Goal: Find specific page/section: Find specific page/section

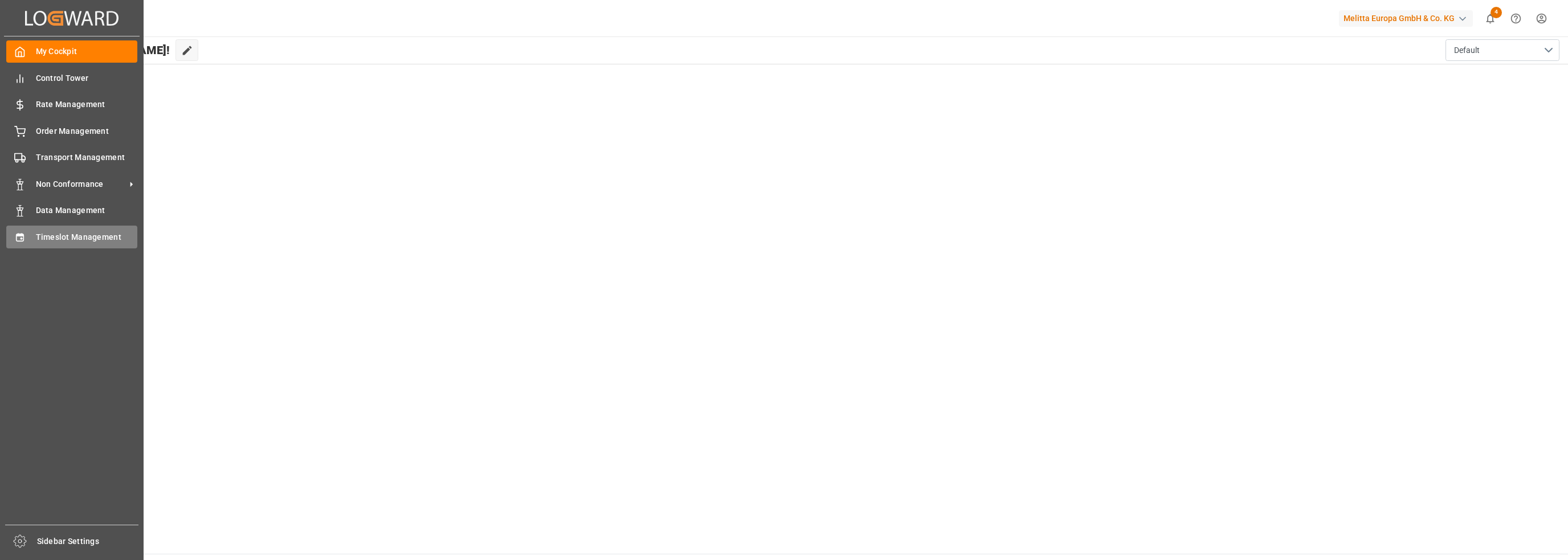
click at [23, 239] on icon at bounding box center [20, 237] width 8 height 8
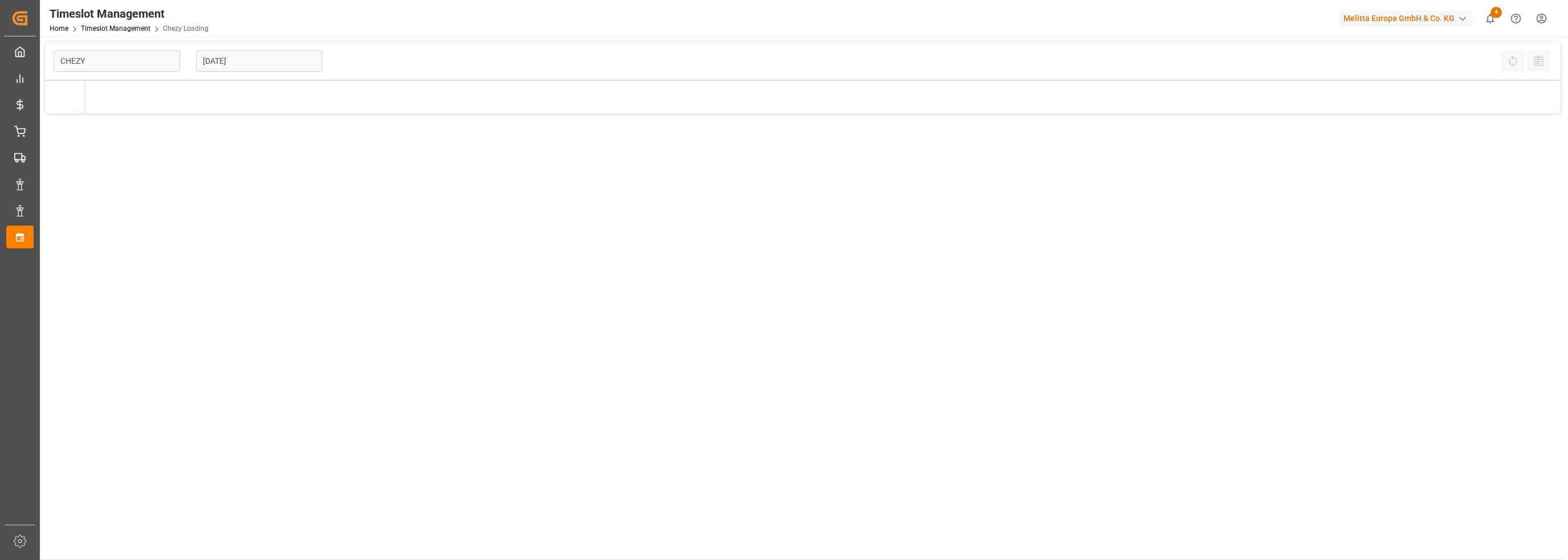
type input "Chezy Loading"
